Goal: Book appointment/travel/reservation

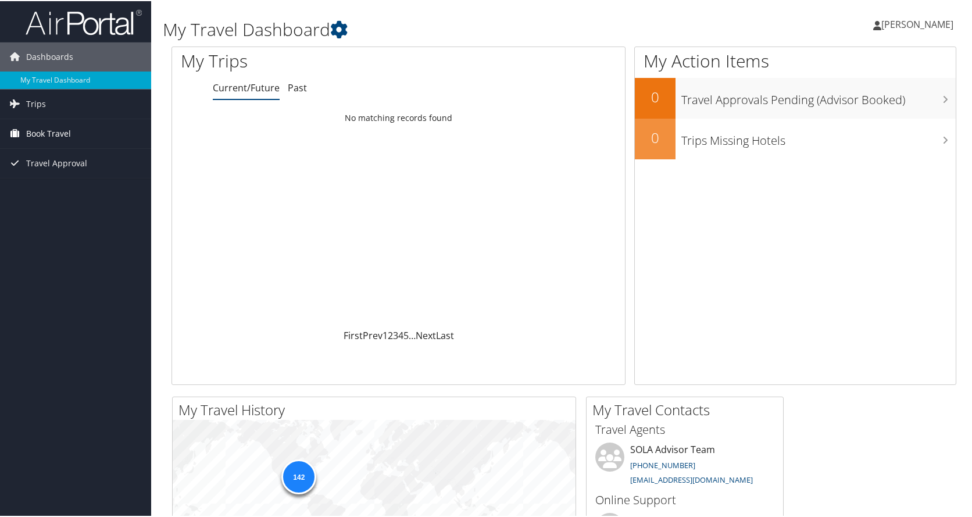
click at [45, 132] on span "Book Travel" at bounding box center [48, 132] width 45 height 29
click at [60, 173] on link "Book/Manage Online Trips" at bounding box center [75, 173] width 151 height 17
